Goal: Information Seeking & Learning: Learn about a topic

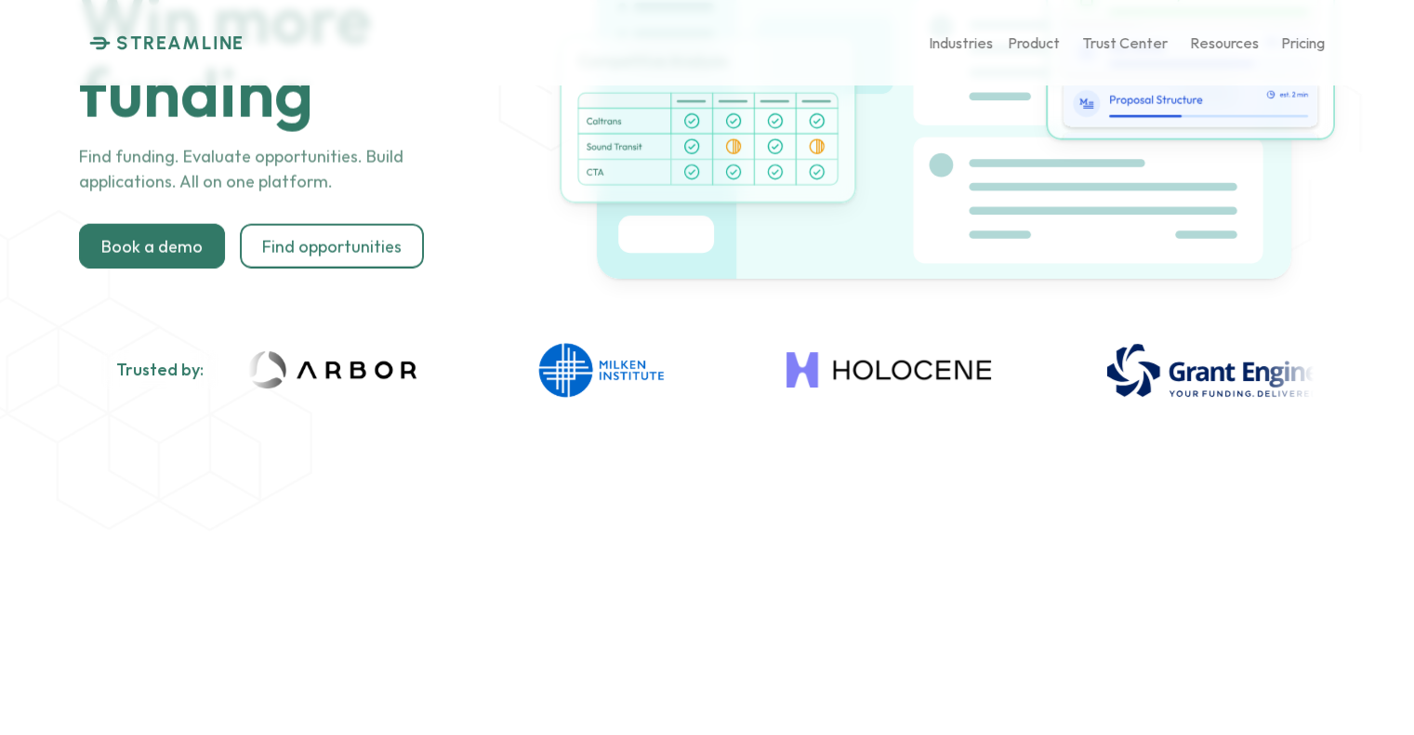
scroll to position [279, 0]
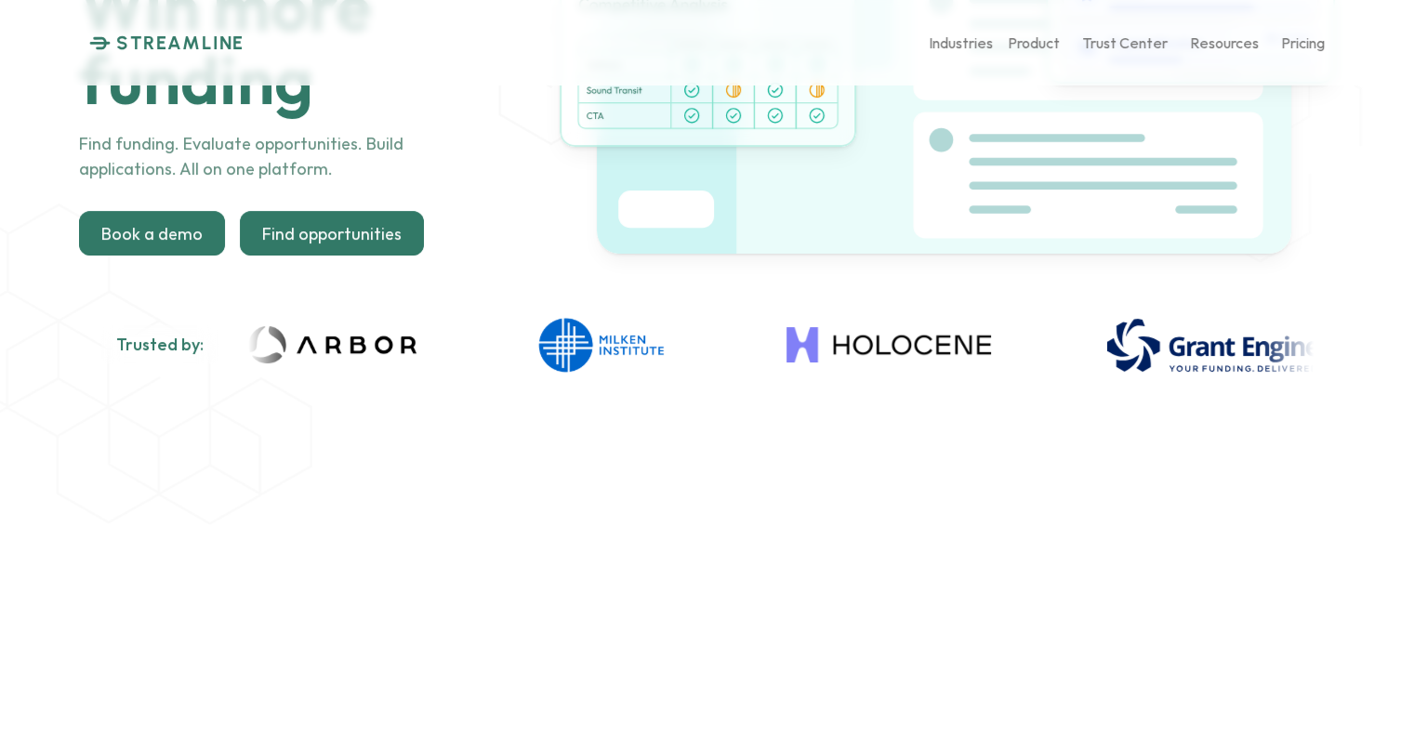
click at [309, 245] on div at bounding box center [332, 233] width 184 height 45
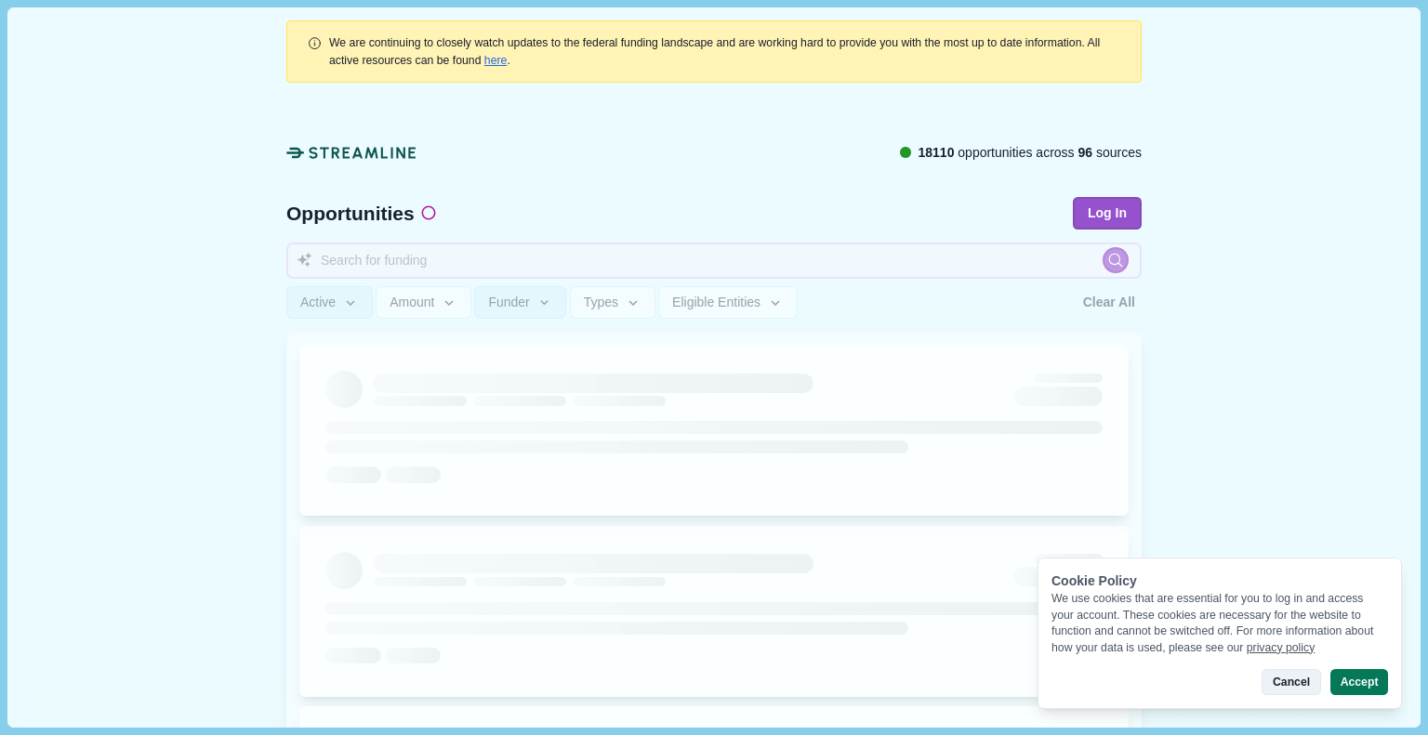
click at [1294, 684] on button "Cancel" at bounding box center [1291, 682] width 59 height 26
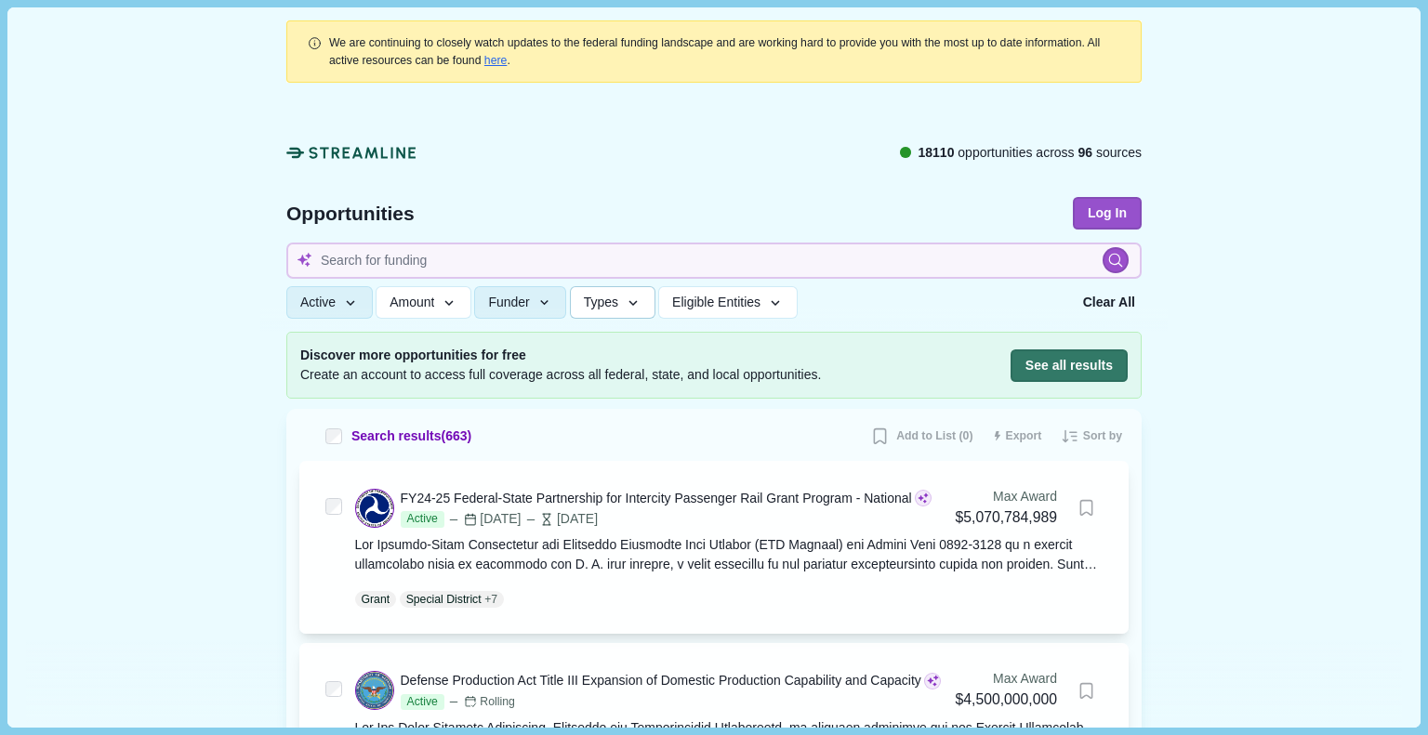
click at [601, 303] on span "Types" at bounding box center [601, 303] width 34 height 16
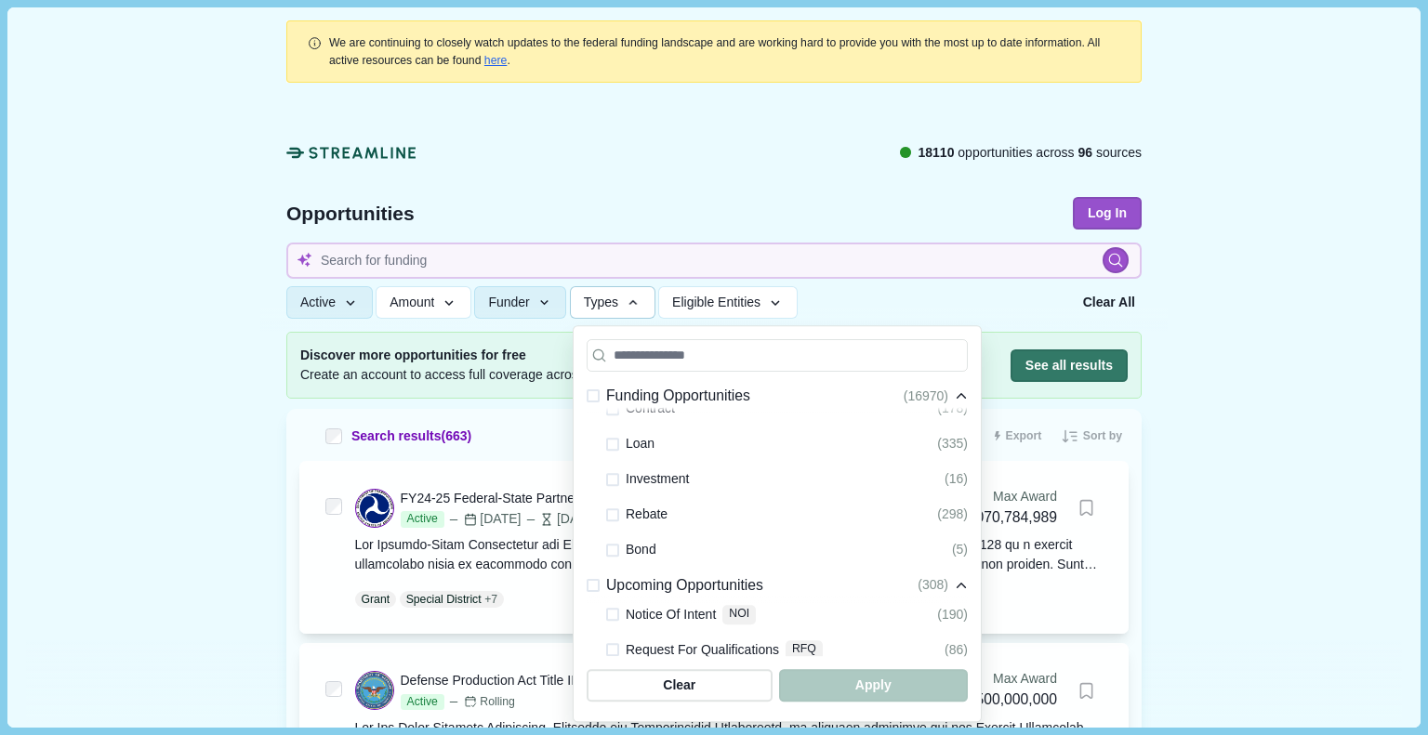
scroll to position [279, 0]
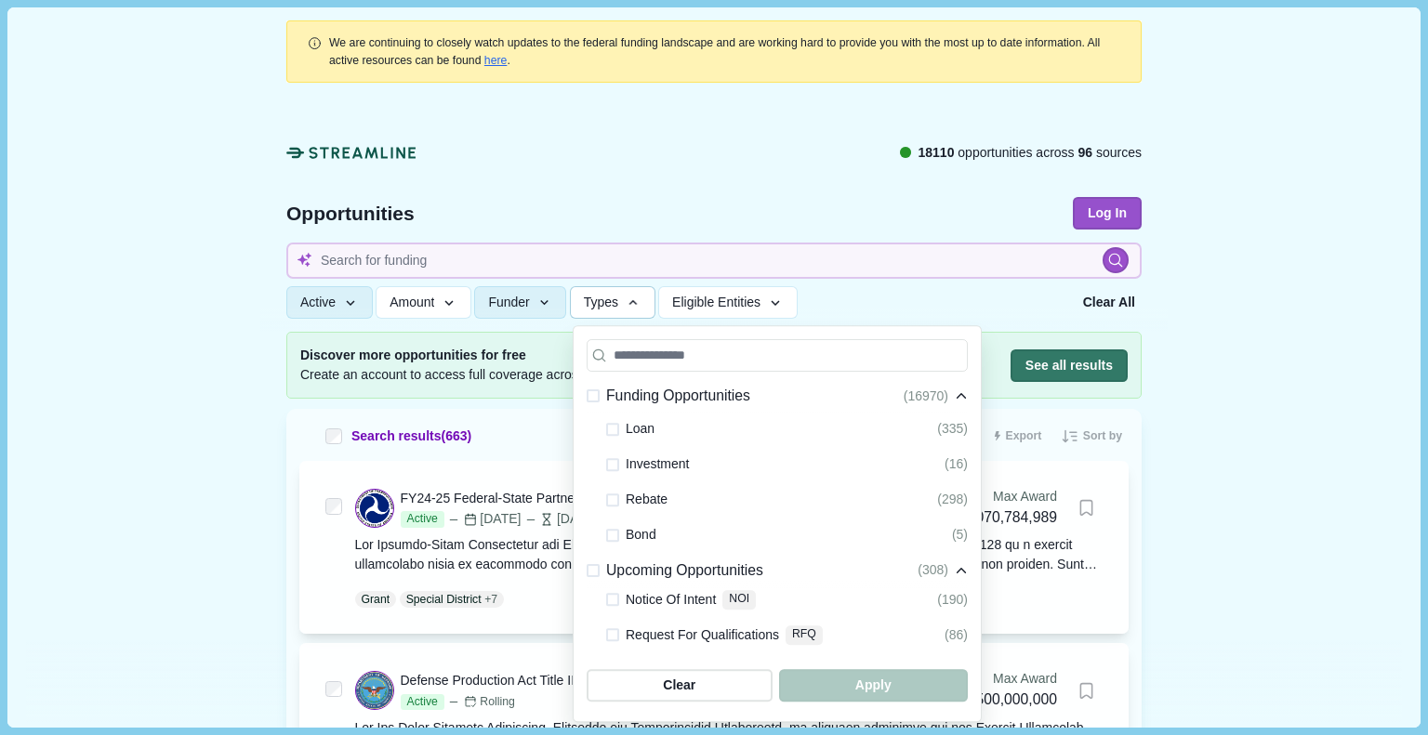
click at [599, 292] on button "Types" at bounding box center [613, 302] width 86 height 33
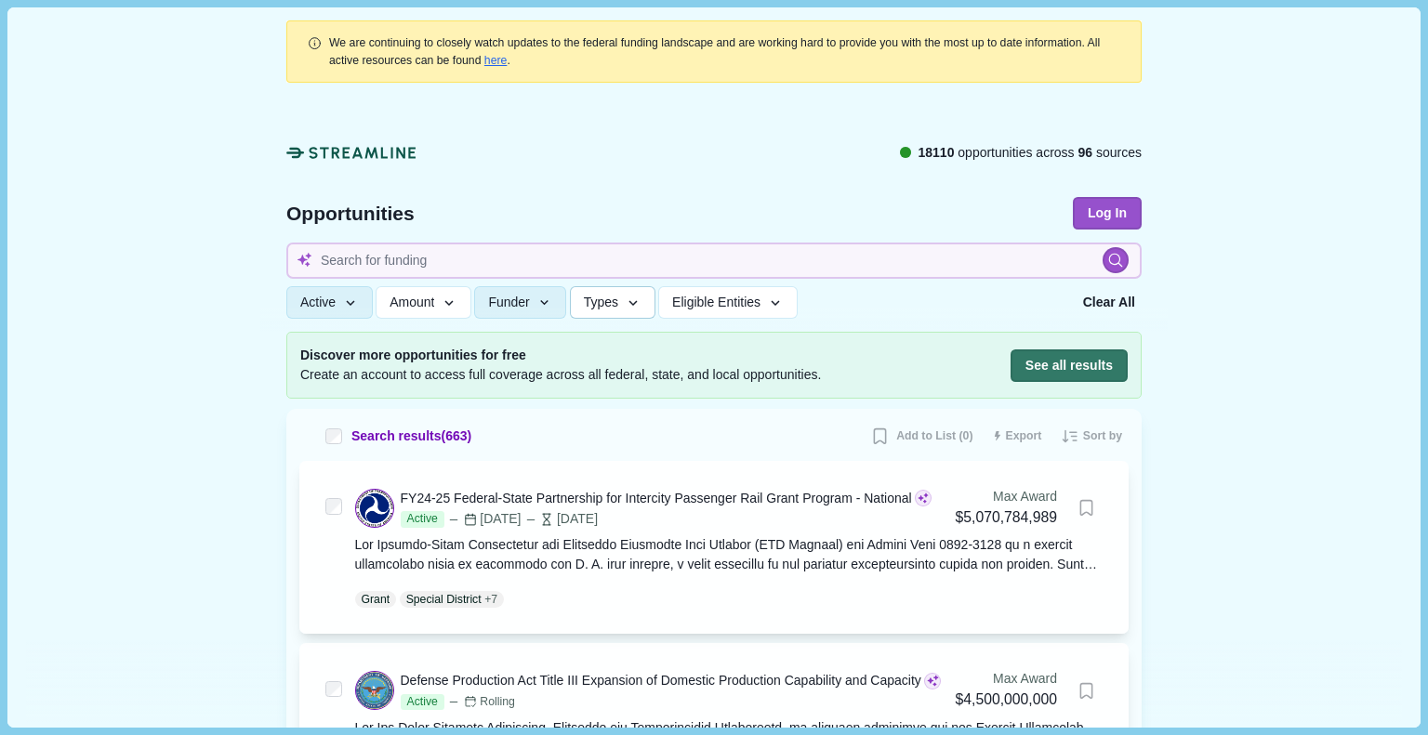
click at [597, 305] on span "Types" at bounding box center [601, 303] width 34 height 16
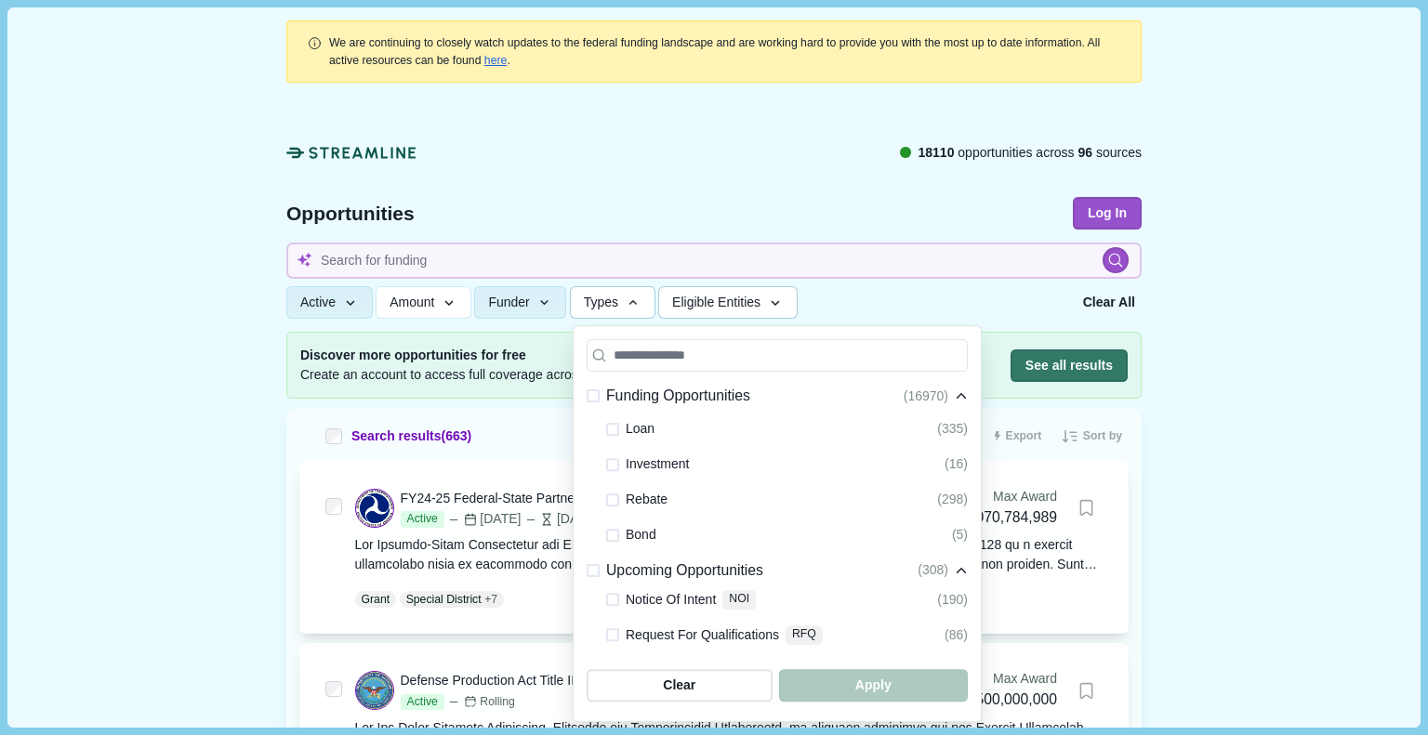
click at [686, 300] on span "Eligible Entities" at bounding box center [716, 303] width 88 height 16
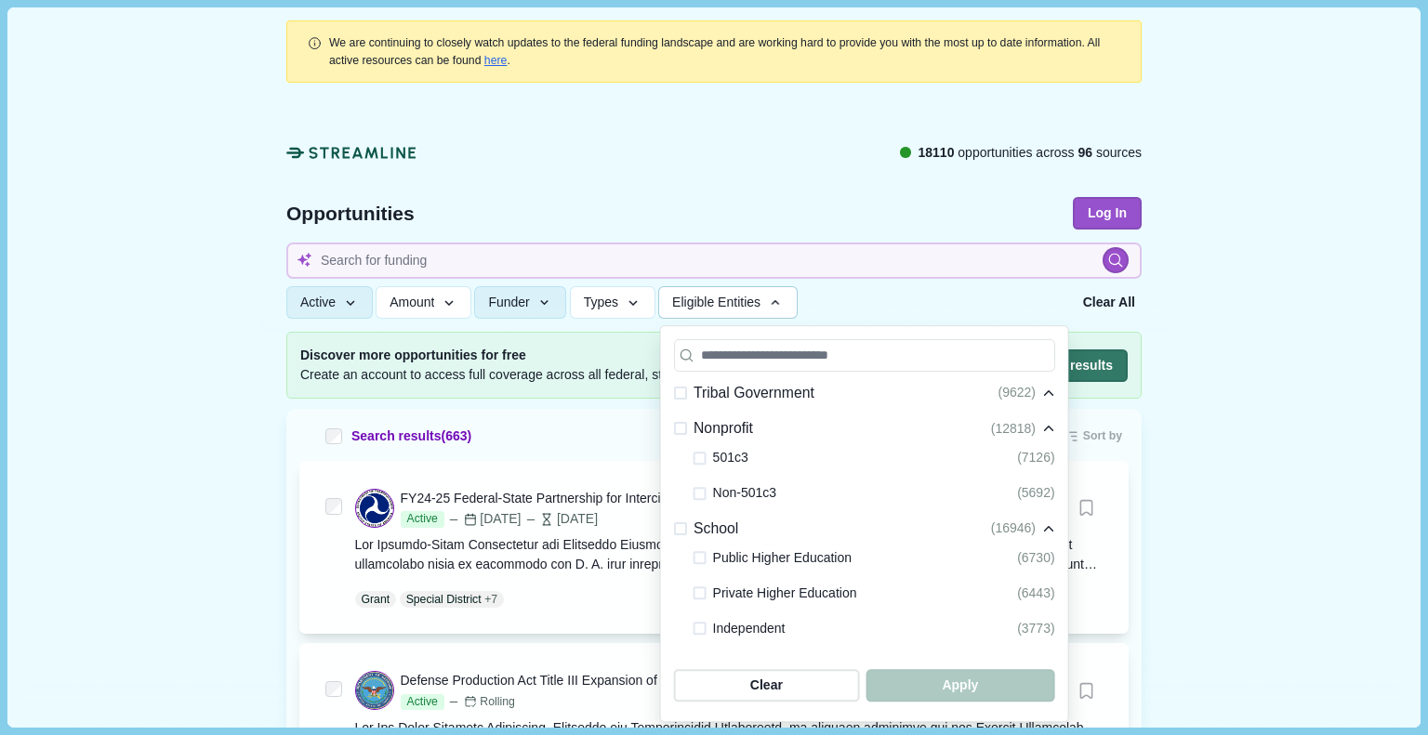
click at [694, 497] on span at bounding box center [700, 493] width 13 height 13
click at [911, 684] on span "button" at bounding box center [959, 685] width 179 height 31
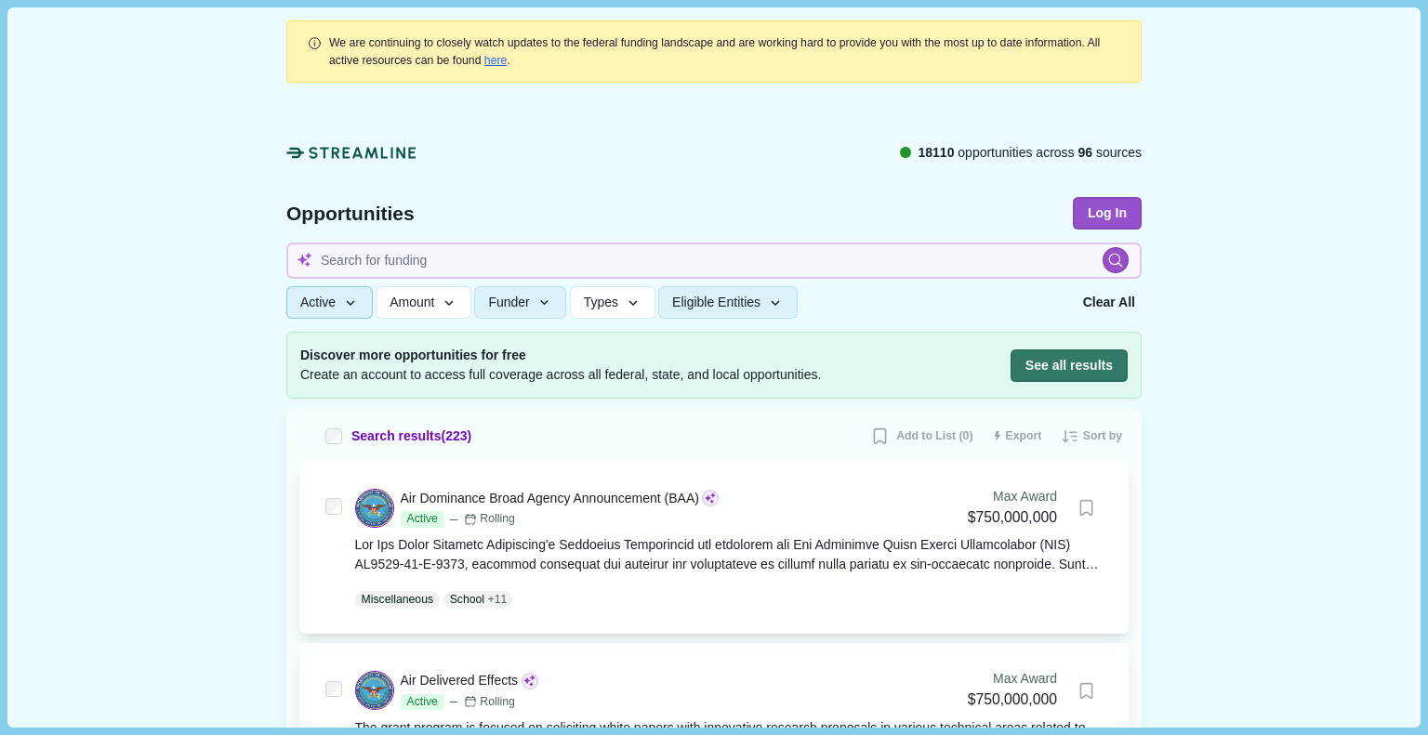
scroll to position [93, 0]
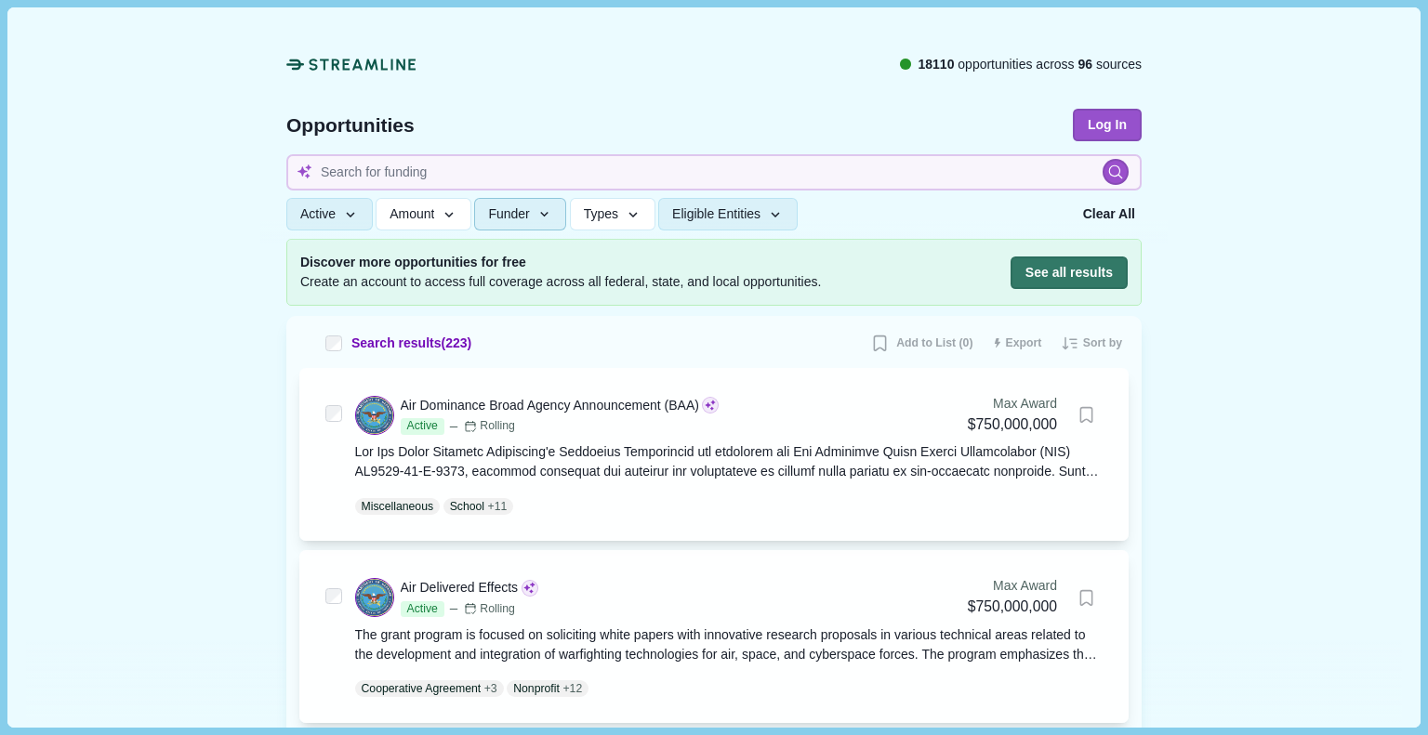
click at [506, 222] on button "Funder" at bounding box center [520, 215] width 92 height 33
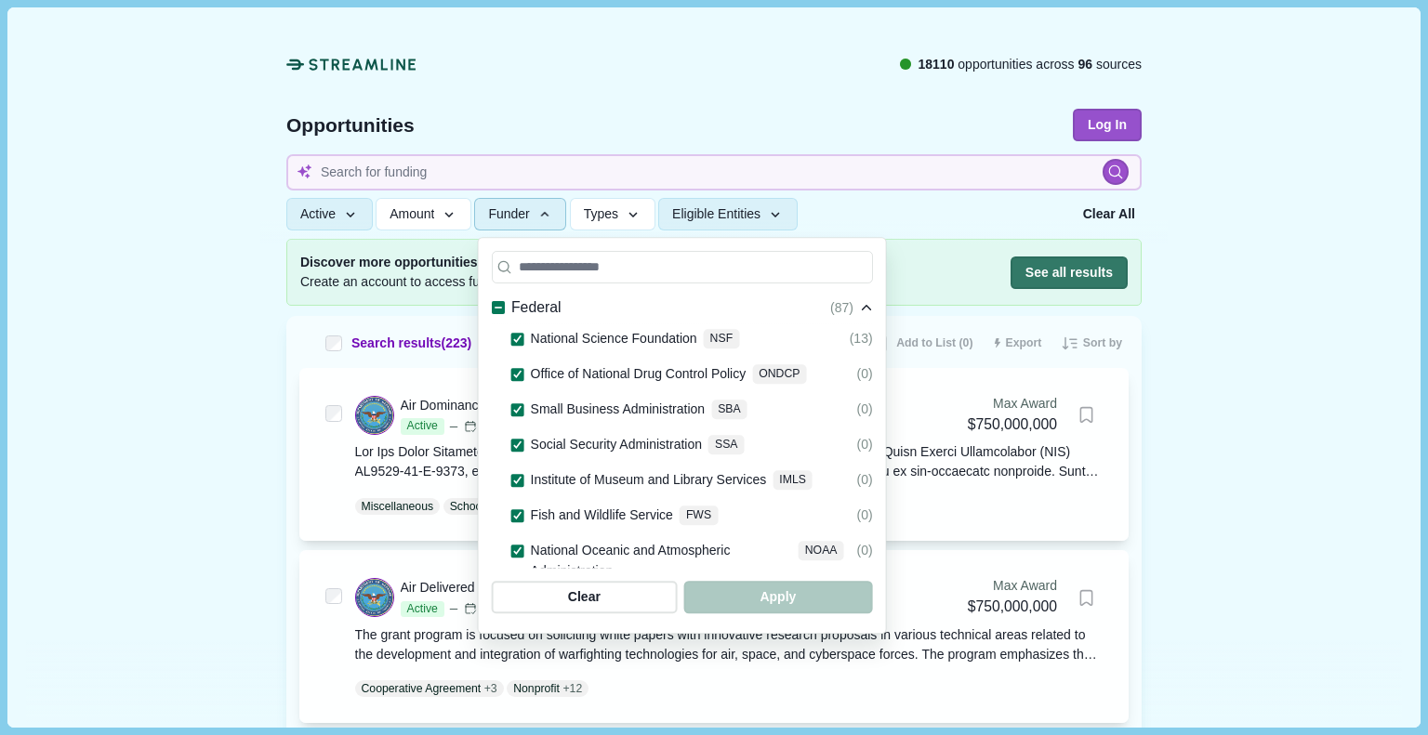
scroll to position [1302, 0]
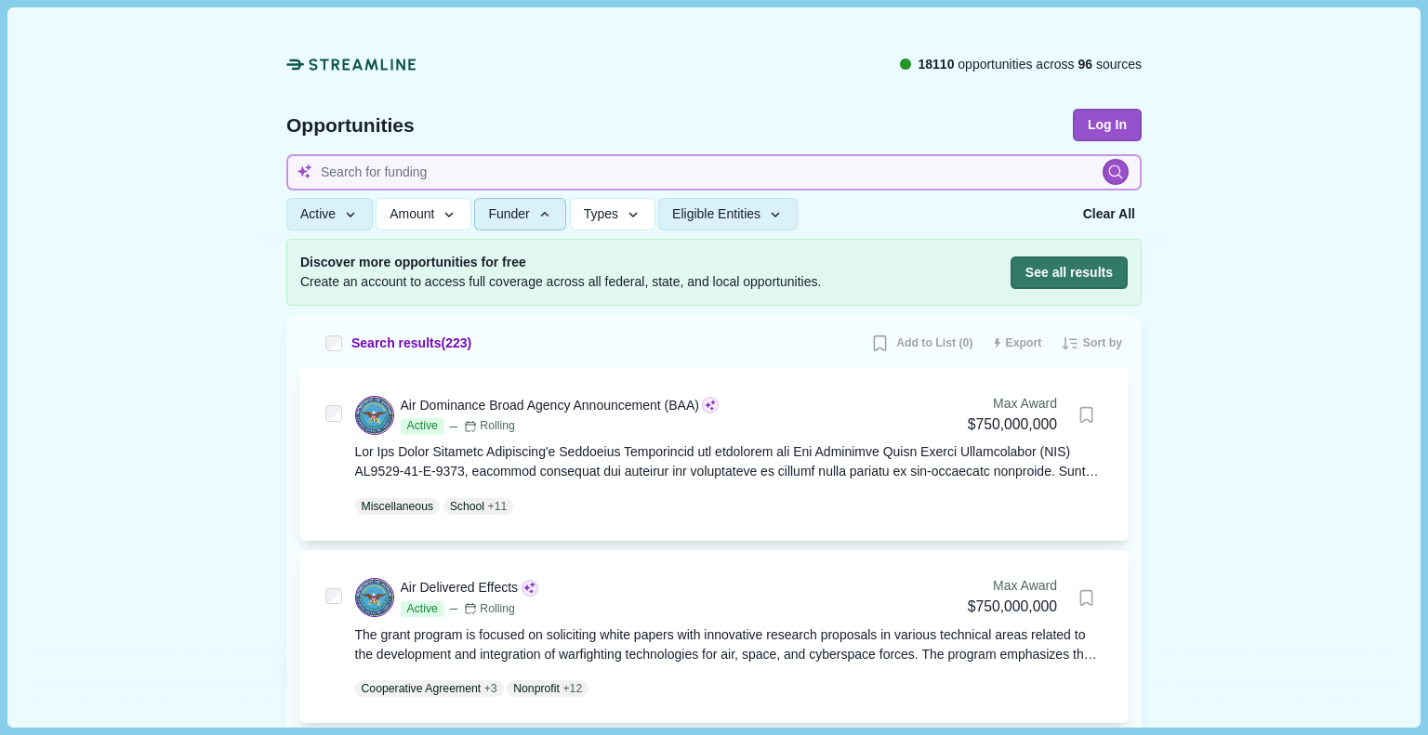
click at [398, 175] on input at bounding box center [713, 172] width 855 height 36
click at [393, 170] on input at bounding box center [713, 172] width 855 height 36
type input "entrepreneur"
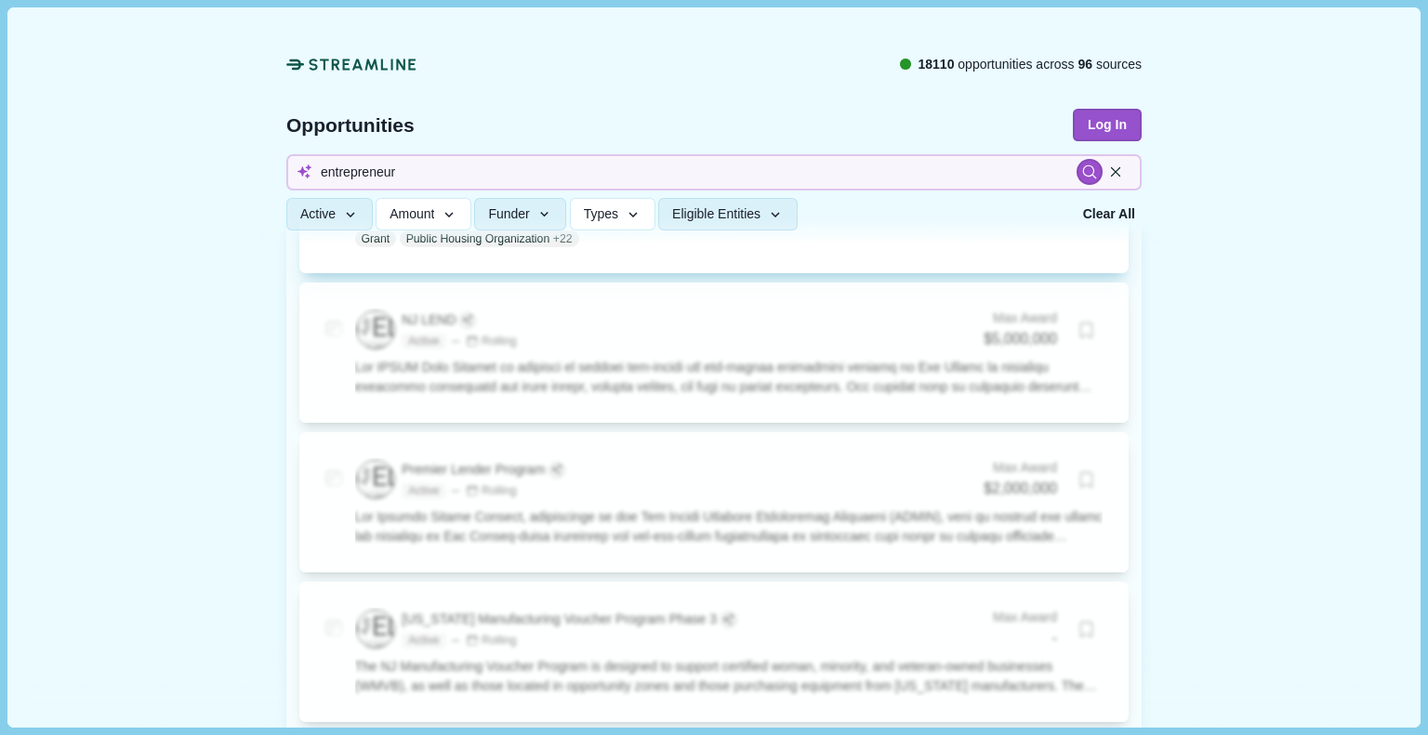
scroll to position [372, 0]
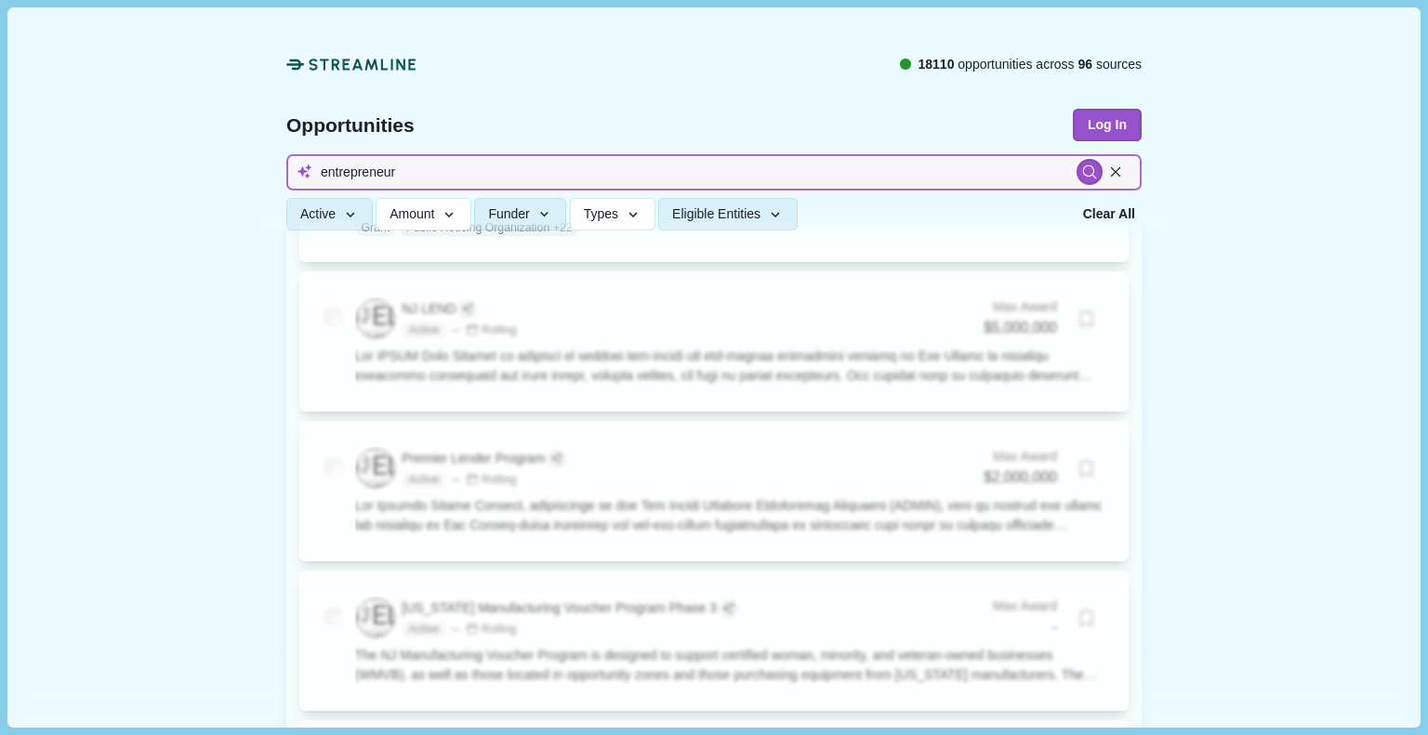
drag, startPoint x: 364, startPoint y: 167, endPoint x: 272, endPoint y: 164, distance: 93.1
click at [286, 164] on div "18110 opportunities across 96 sources Opportunities Log In entrepreneur Active …" at bounding box center [713, 125] width 855 height 236
type input "start up"
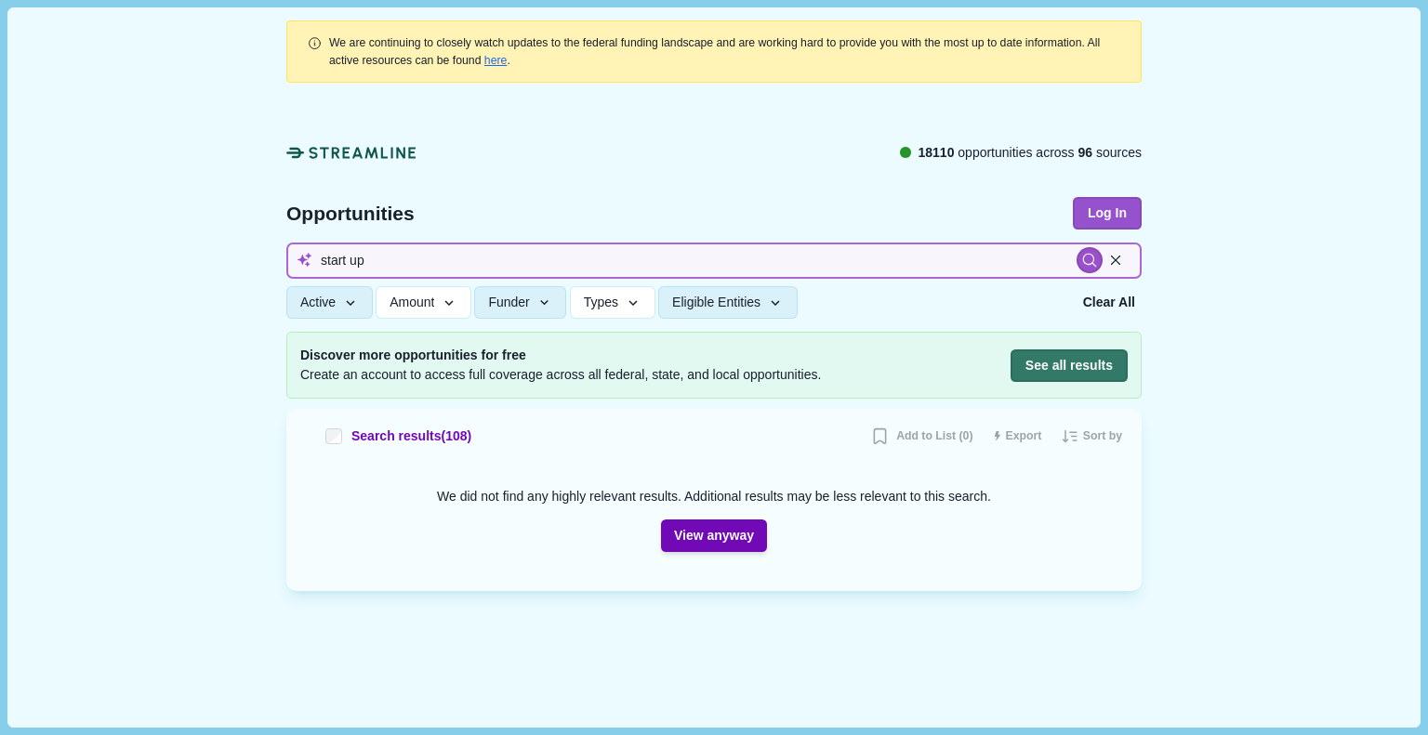
drag, startPoint x: 346, startPoint y: 265, endPoint x: 319, endPoint y: 260, distance: 27.4
click at [319, 260] on input "start up" at bounding box center [713, 261] width 855 height 36
type input "innovation"
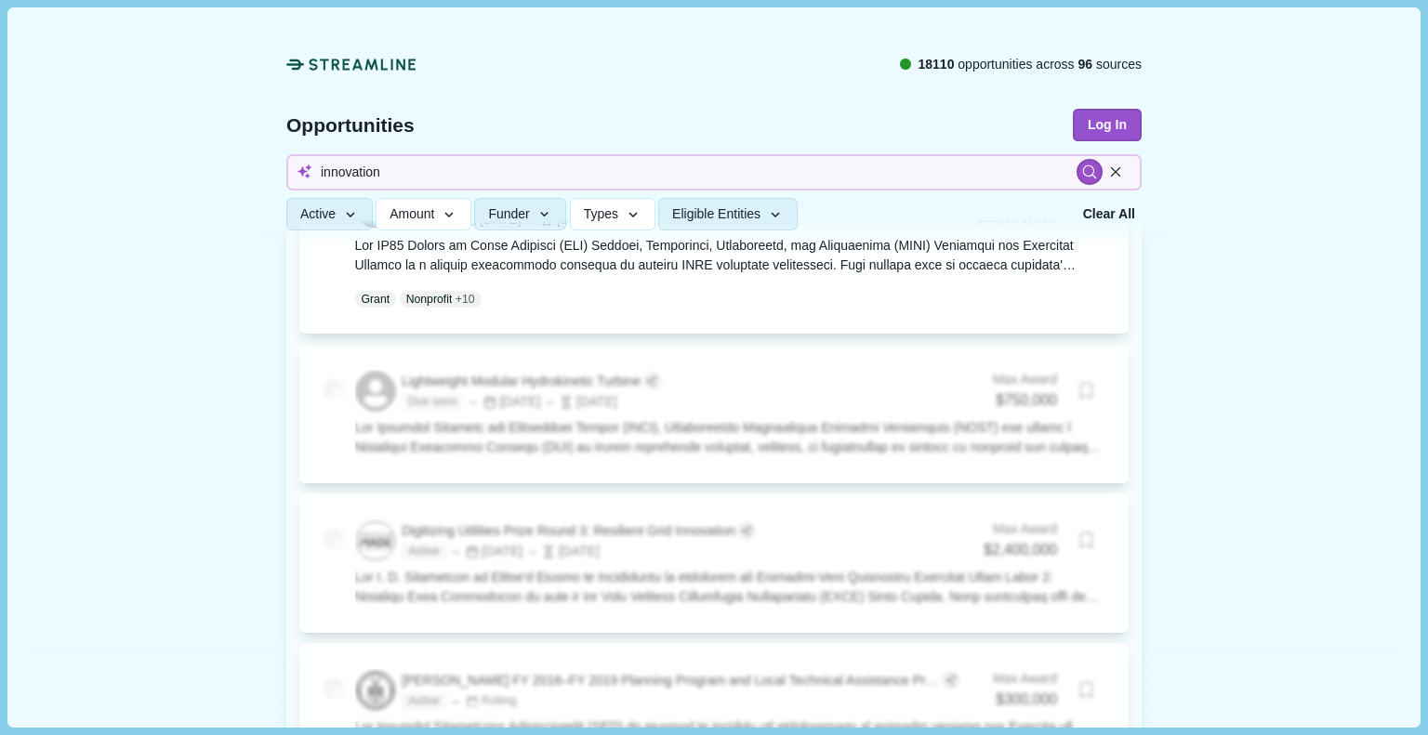
scroll to position [1953, 0]
